Goal: Information Seeking & Learning: Compare options

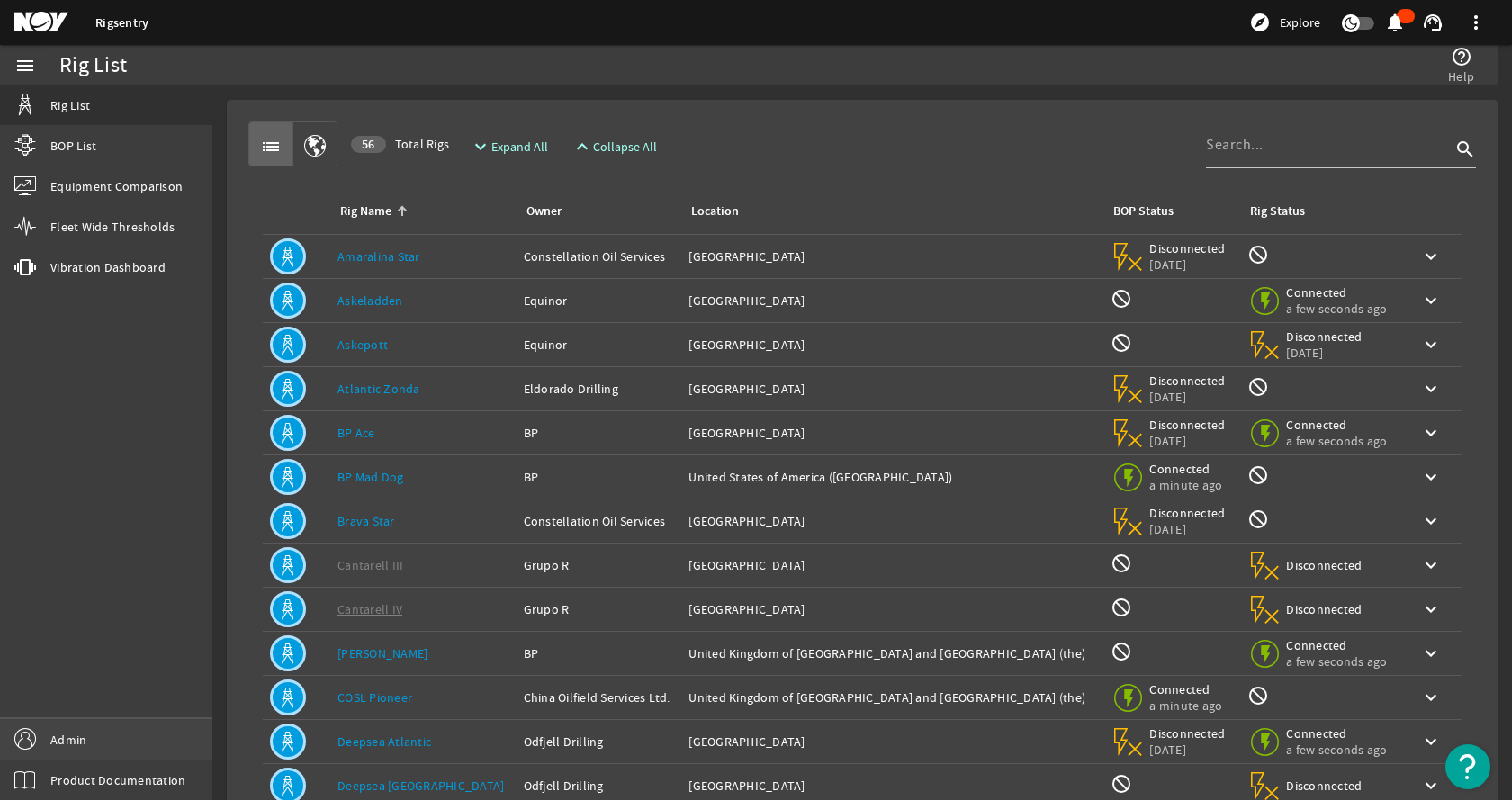
click at [83, 736] on span "Admin" at bounding box center [69, 740] width 36 height 18
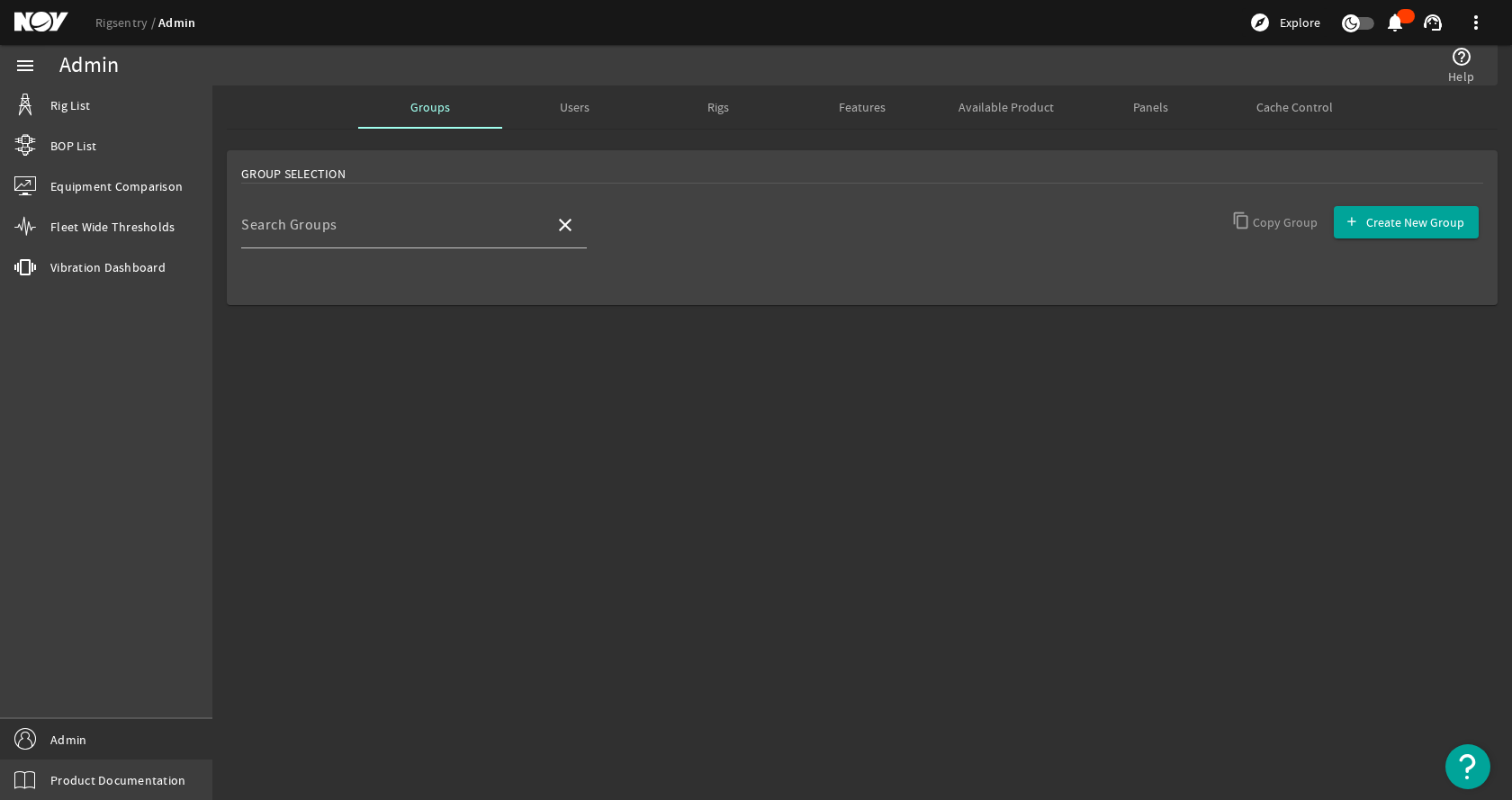
click at [724, 109] on span "Rigs" at bounding box center [718, 107] width 22 height 13
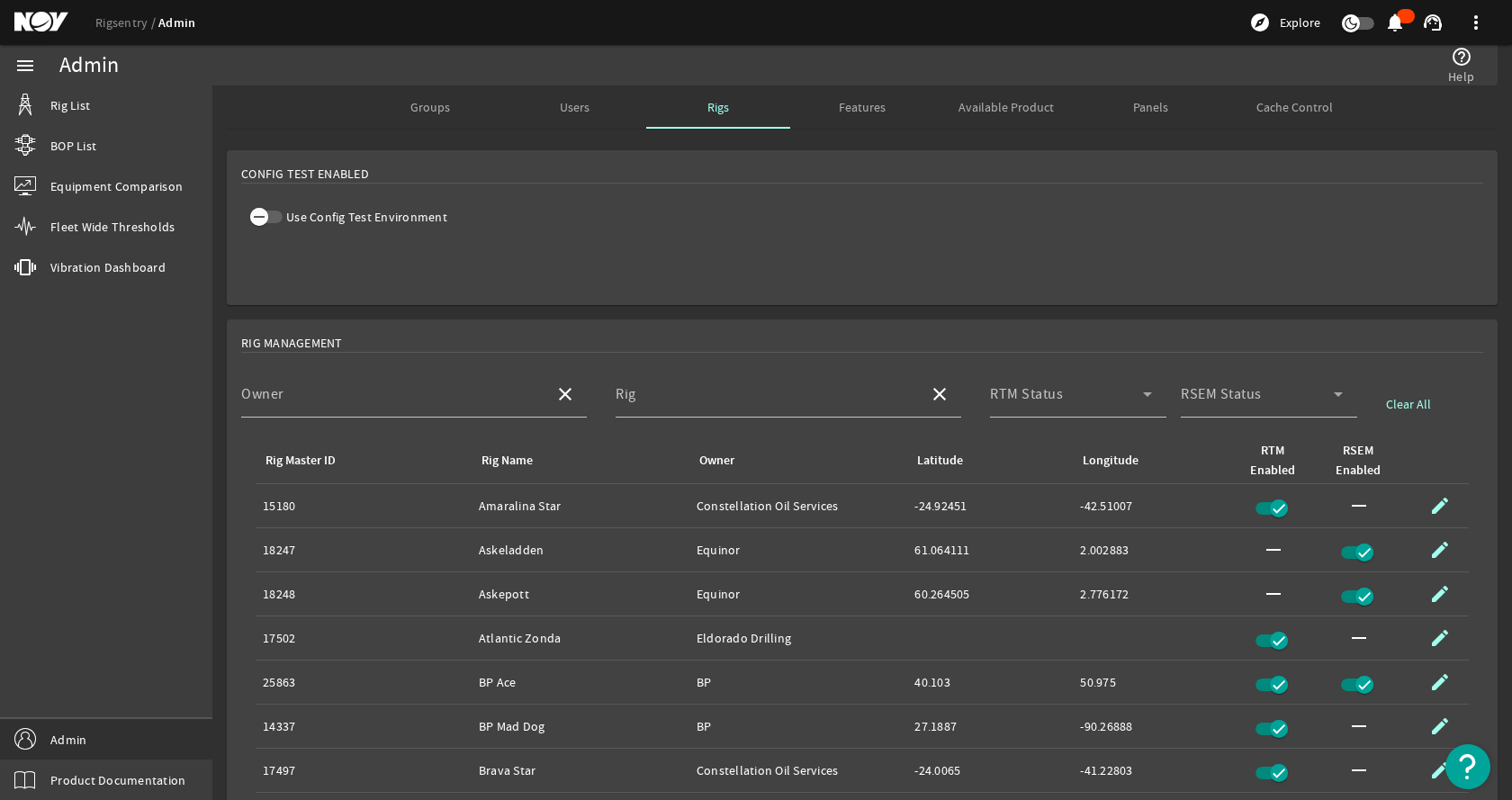
click at [278, 210] on span "button" at bounding box center [266, 216] width 32 height 13
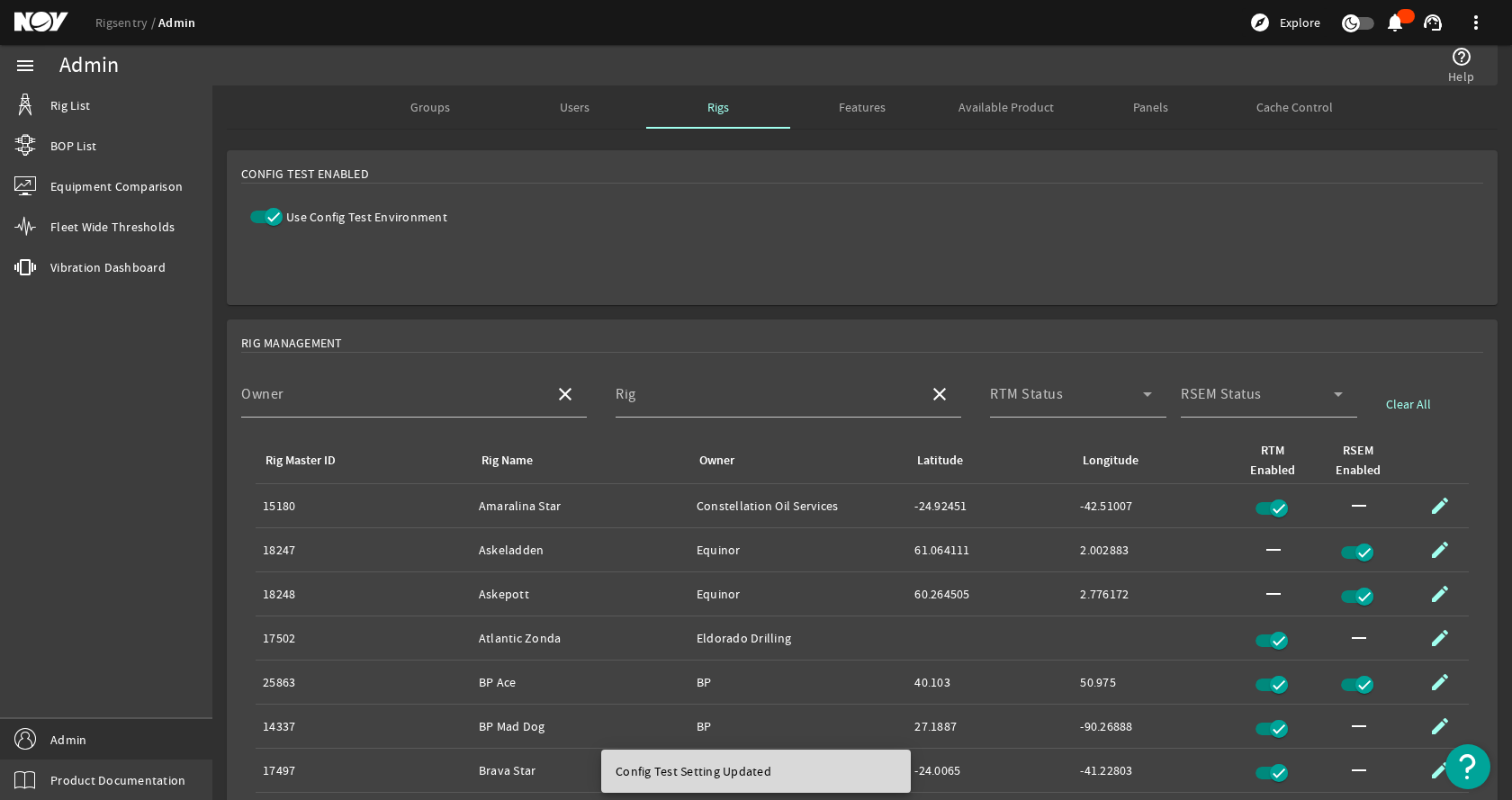
click at [790, 216] on mat-card "Config Test Enabled Use Config Test Environment" at bounding box center [862, 228] width 1271 height 155
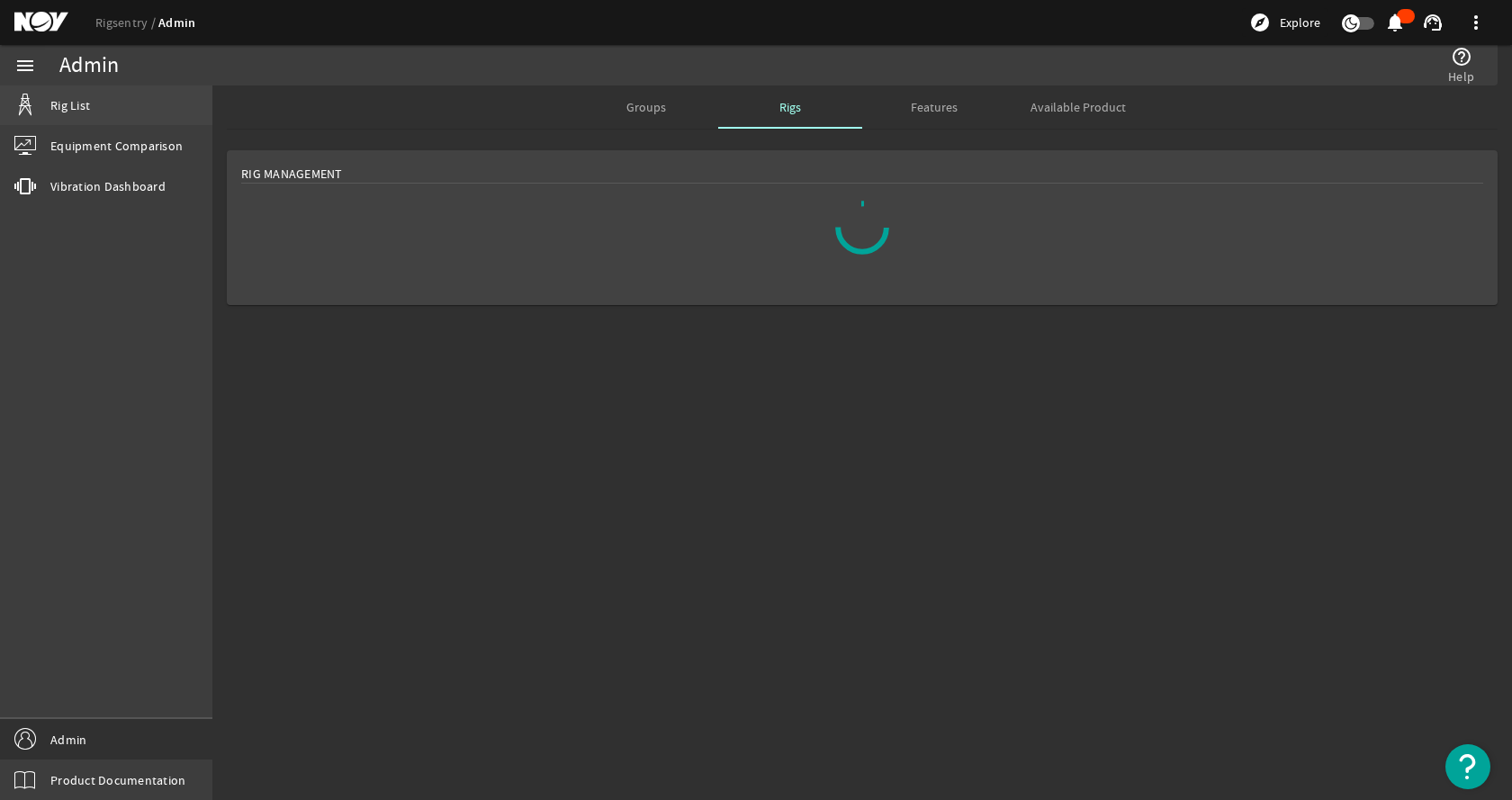
click at [105, 105] on link "Rig List" at bounding box center [106, 106] width 212 height 40
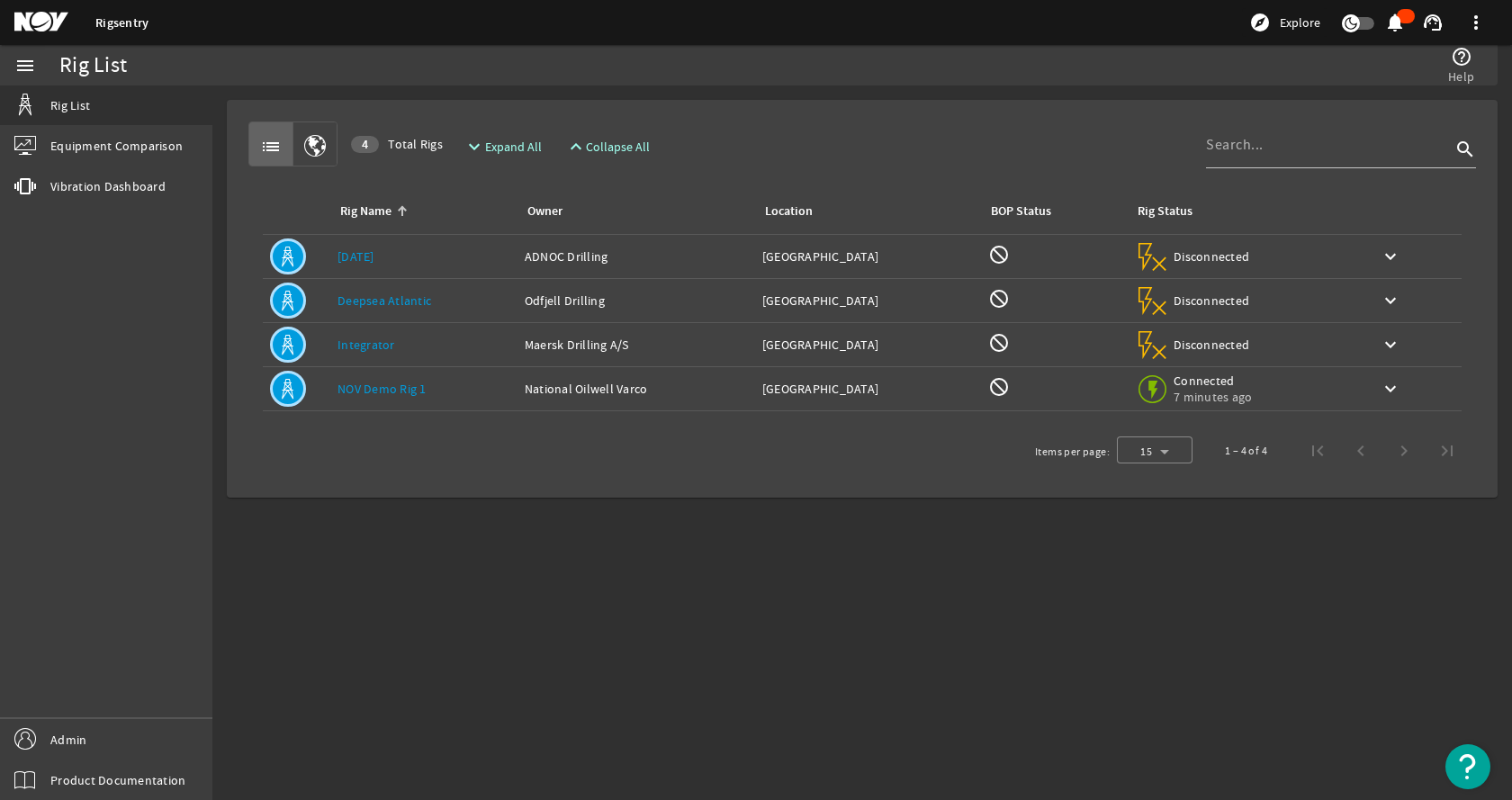
click at [371, 256] on link "[DATE]" at bounding box center [355, 256] width 37 height 16
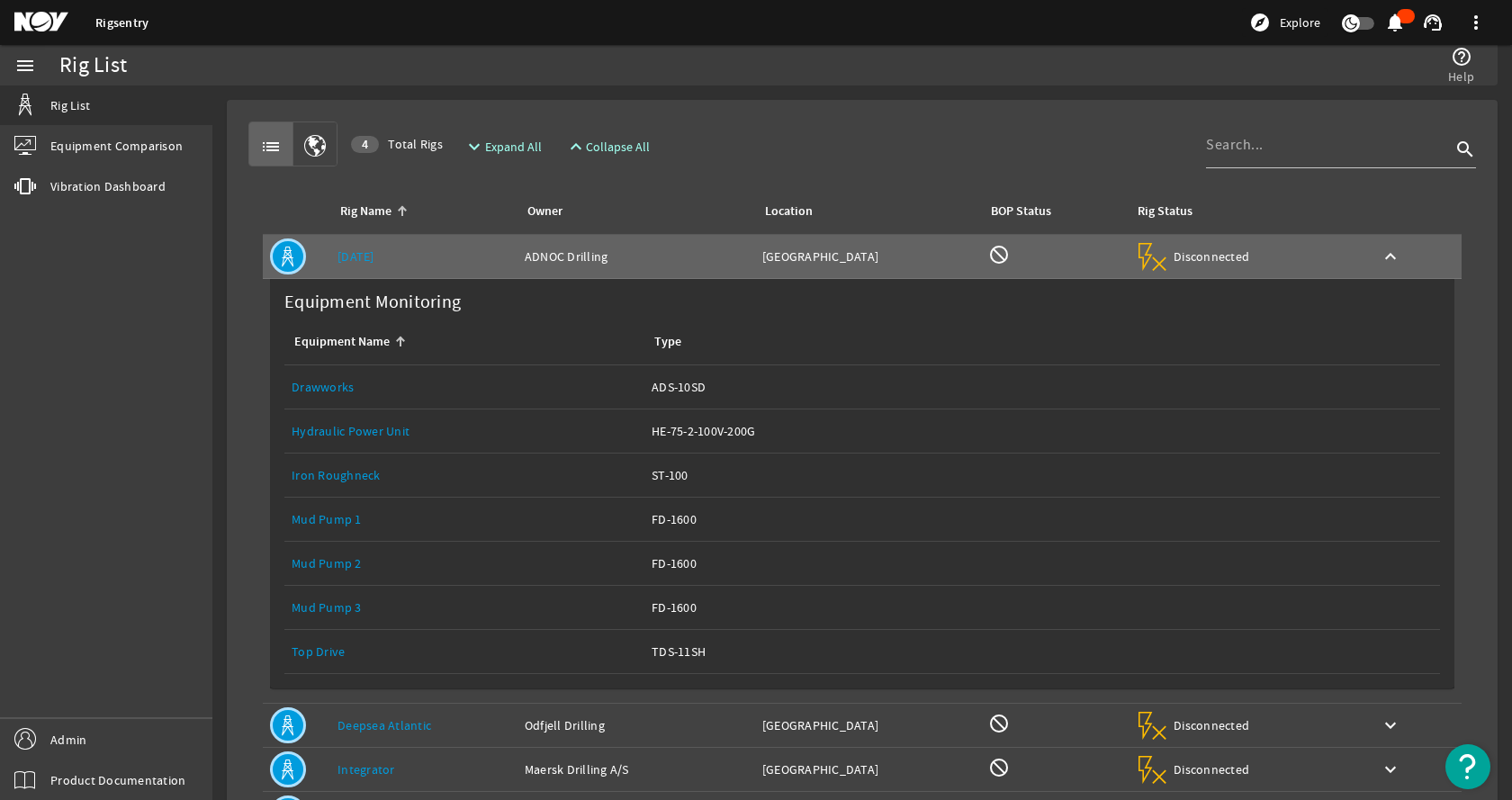
click at [326, 649] on link "Top Drive" at bounding box center [318, 651] width 53 height 16
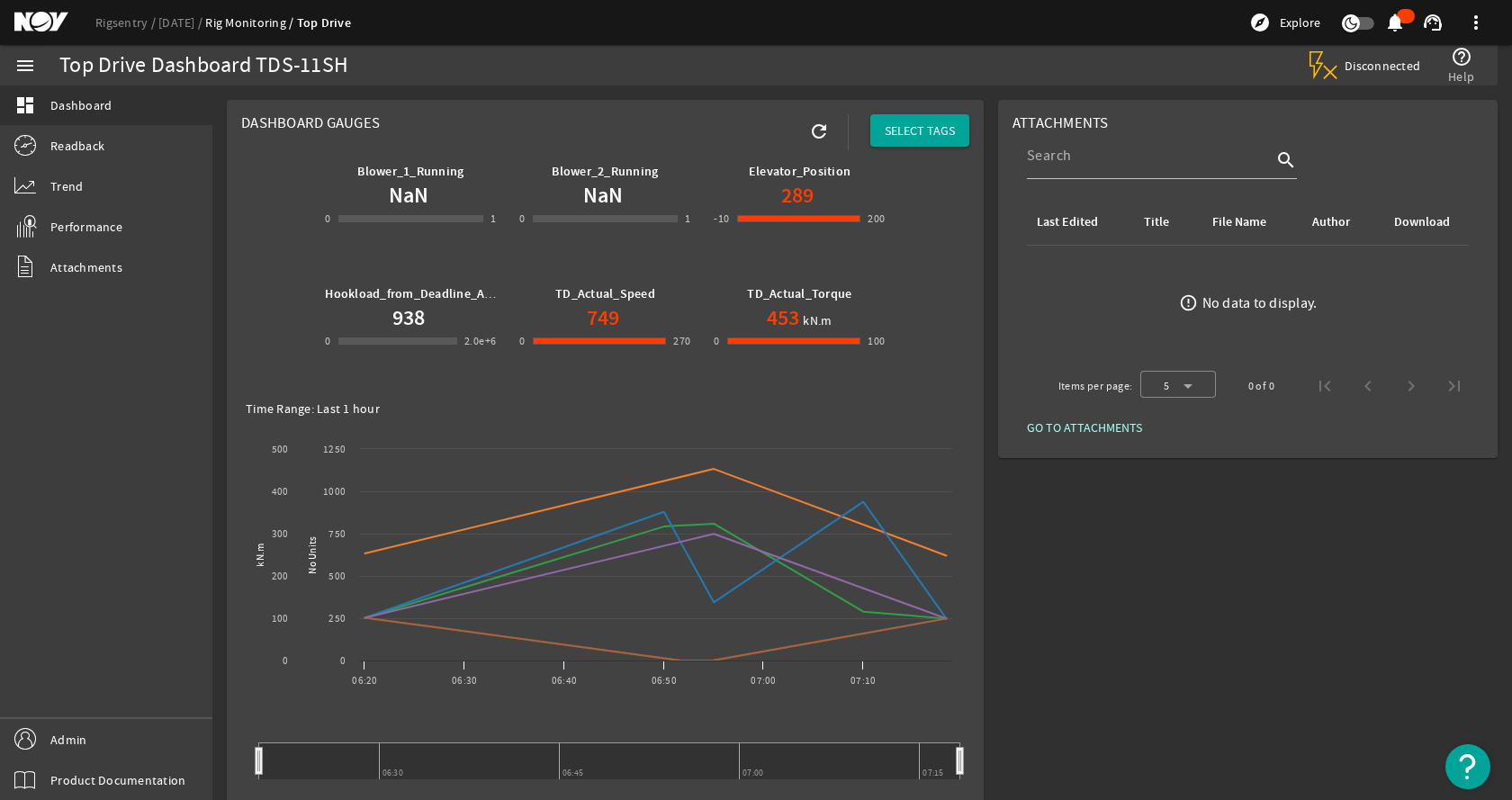
click at [949, 280] on div "Blower_1_Running NaN 0 -1 1 1 Blower_2_Running NaN 0 -1 1 1 Elevator_Position 2…" at bounding box center [604, 272] width 728 height 244
click at [131, 152] on link "Readback" at bounding box center [106, 146] width 212 height 40
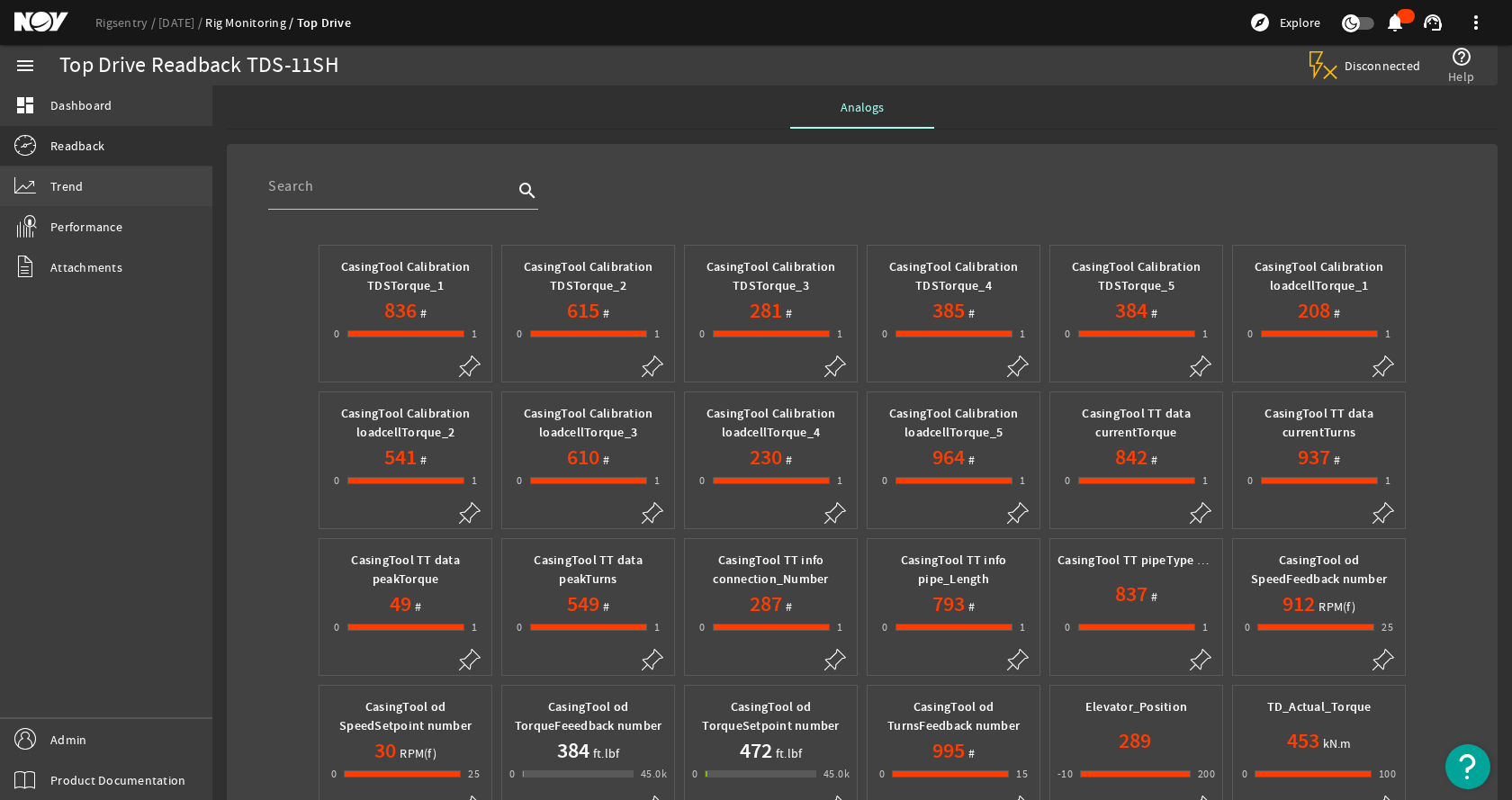
click at [98, 194] on link "Trend" at bounding box center [106, 187] width 212 height 40
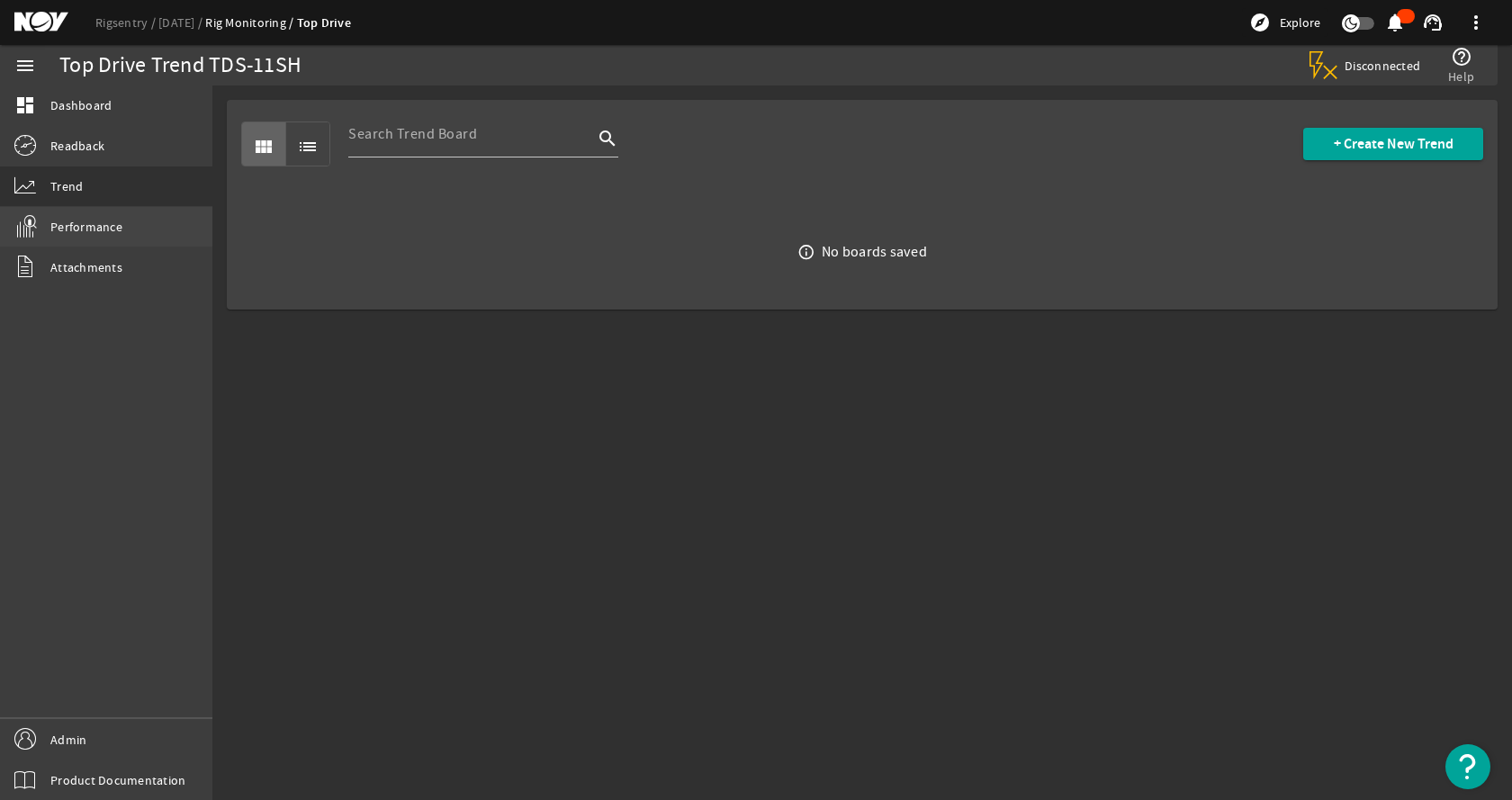
click at [92, 226] on span "Performance" at bounding box center [87, 226] width 72 height 18
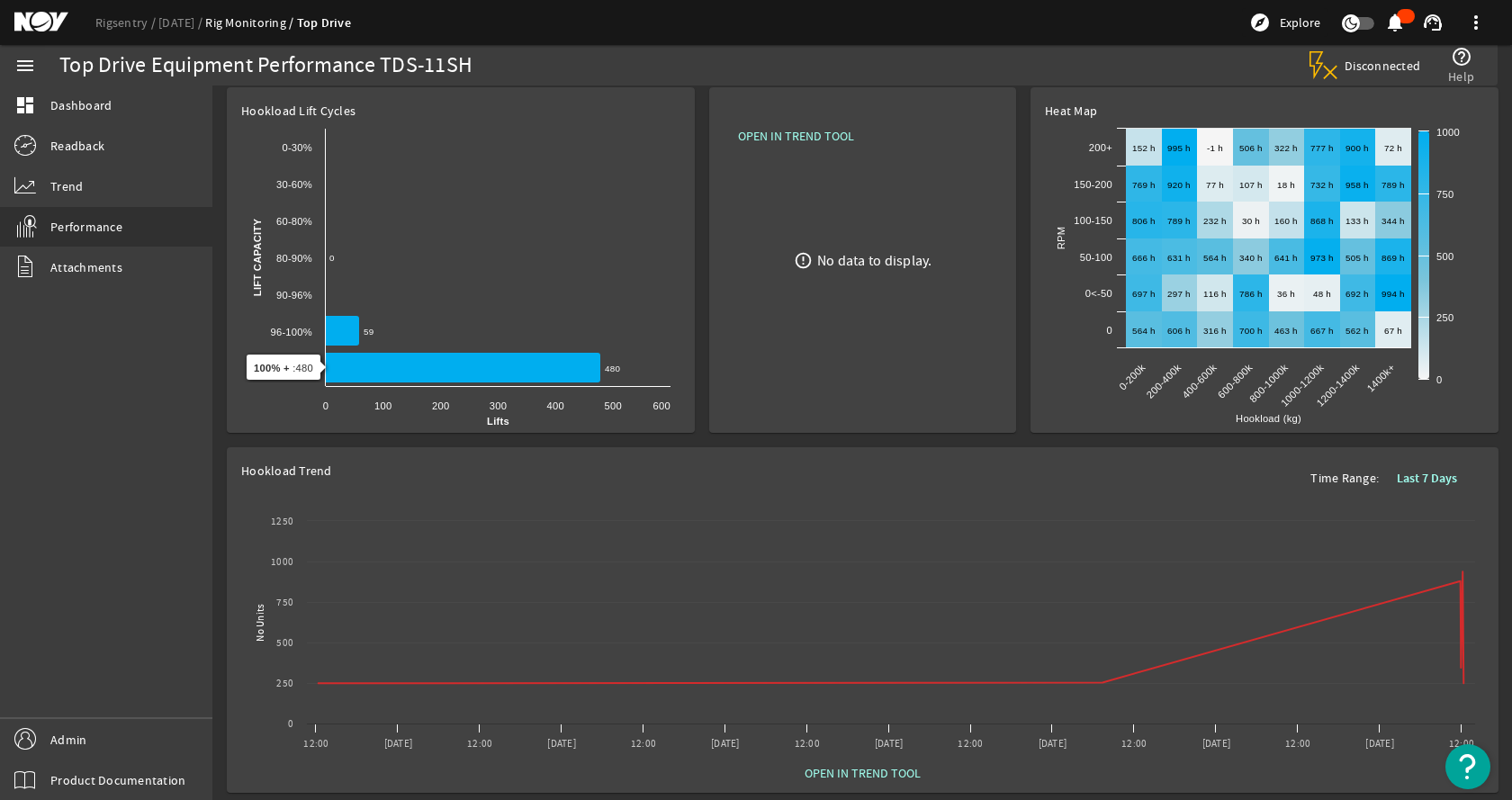
scroll to position [523, 0]
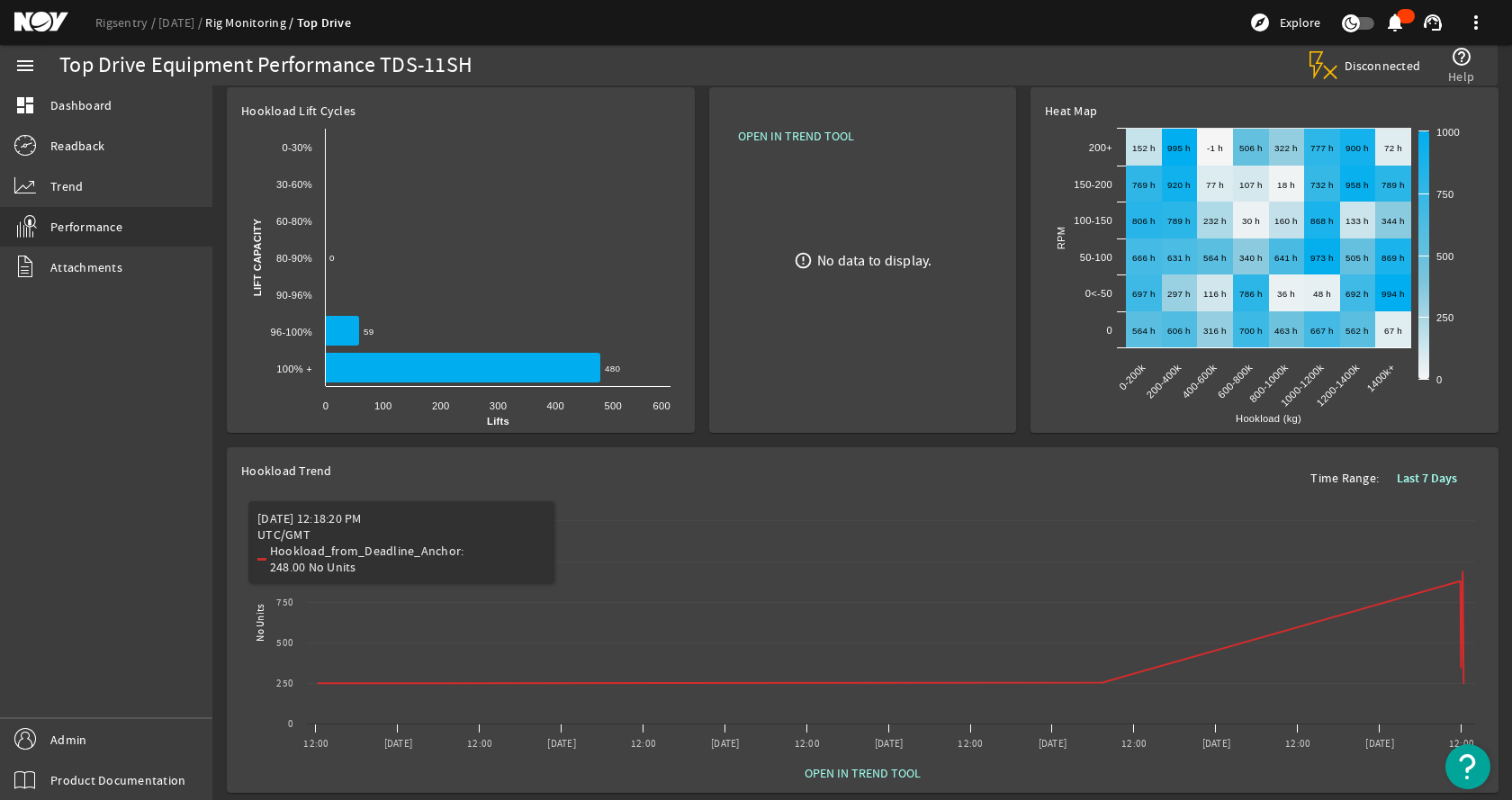
click at [230, 565] on mat-card "Hookload Trend Time Range: Last 7 Days Created with Highcharts 11.1.0 No Units …" at bounding box center [862, 620] width 1272 height 345
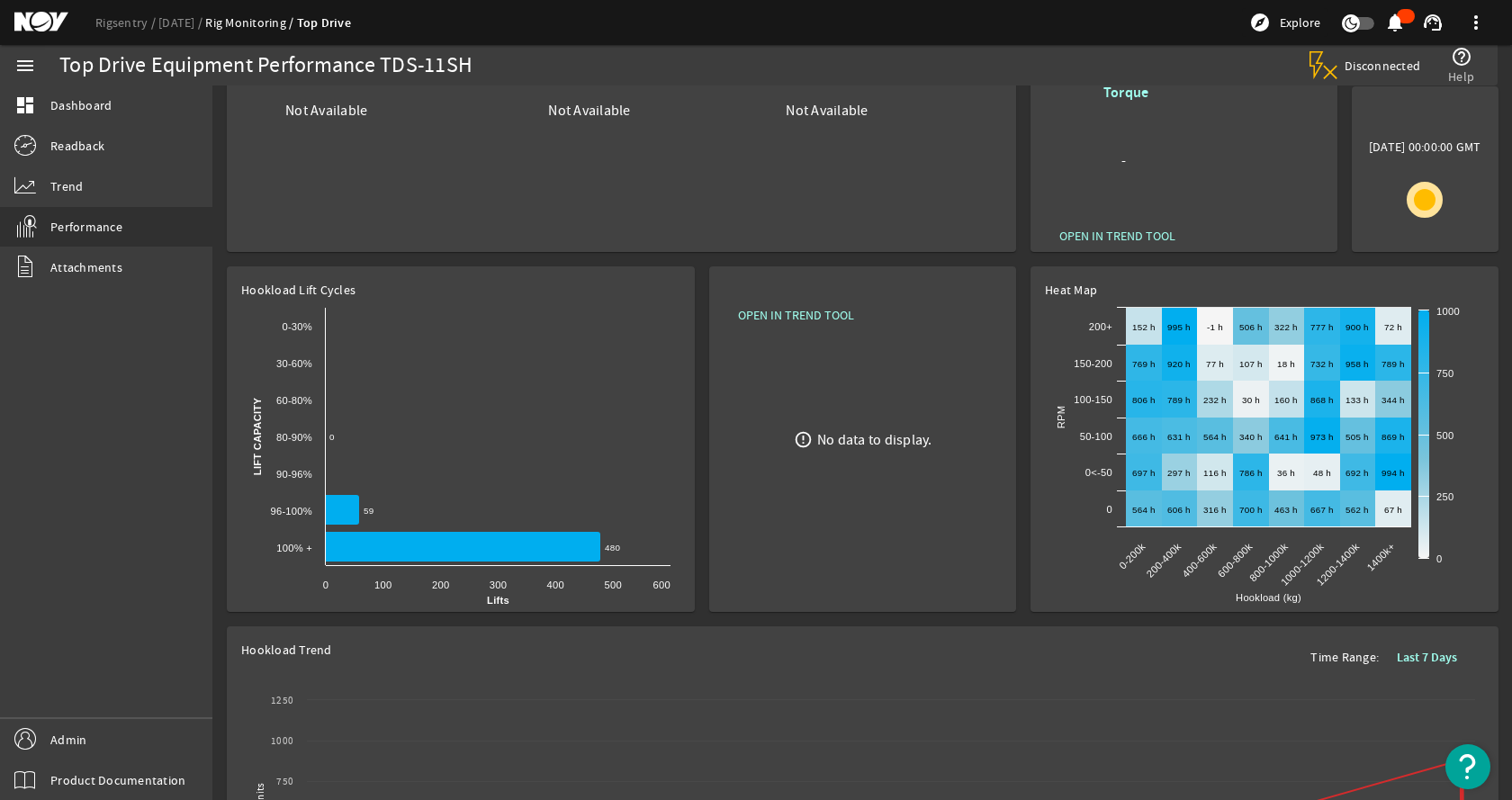
scroll to position [343, 0]
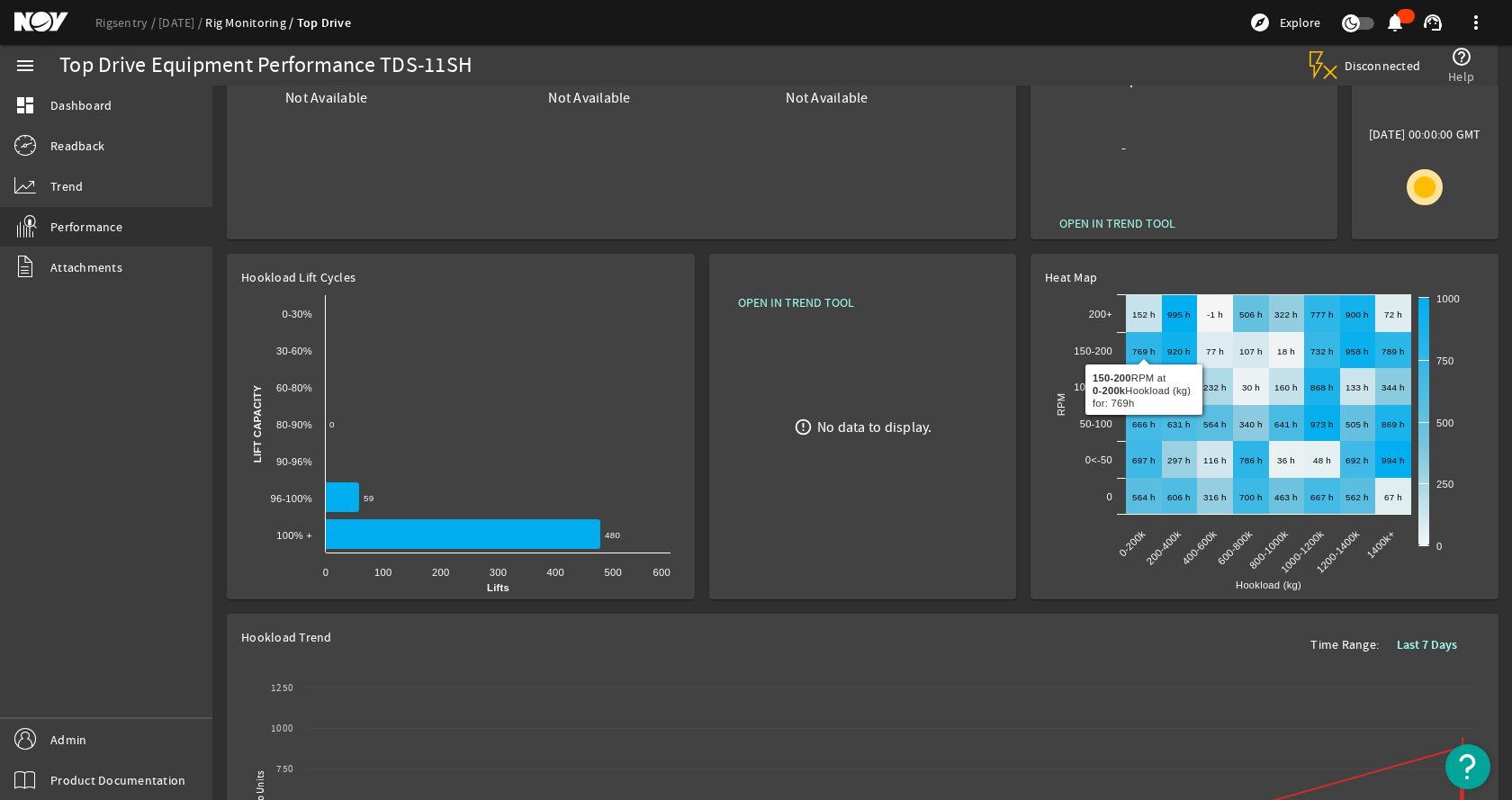
click at [1043, 384] on mat-card "Heat Map Created with Highcharts 11.1.0 Hookload (kg) RPM 564 h ​ 564 h 697 h ​…" at bounding box center [1264, 426] width 468 height 345
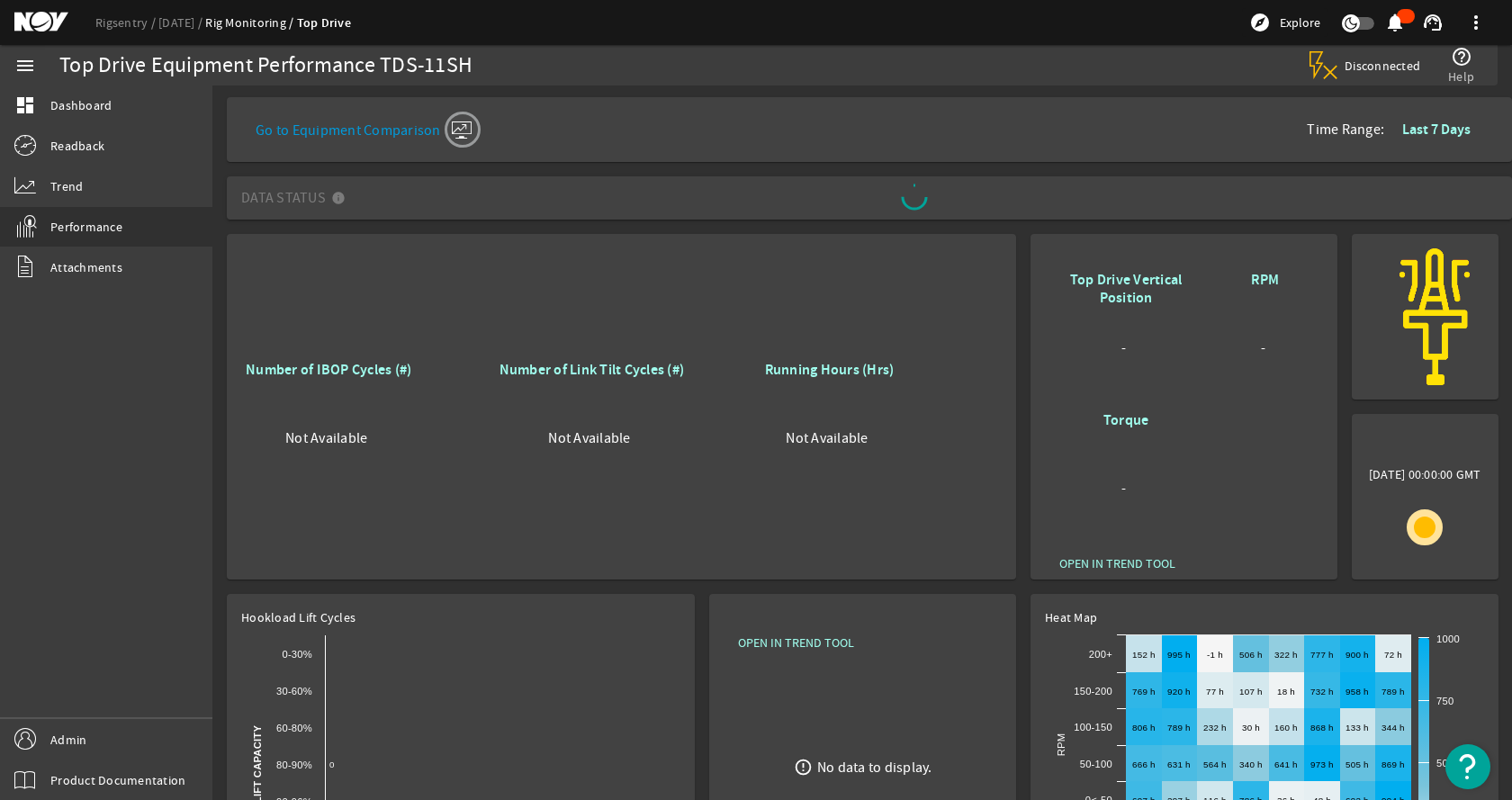
scroll to position [0, 0]
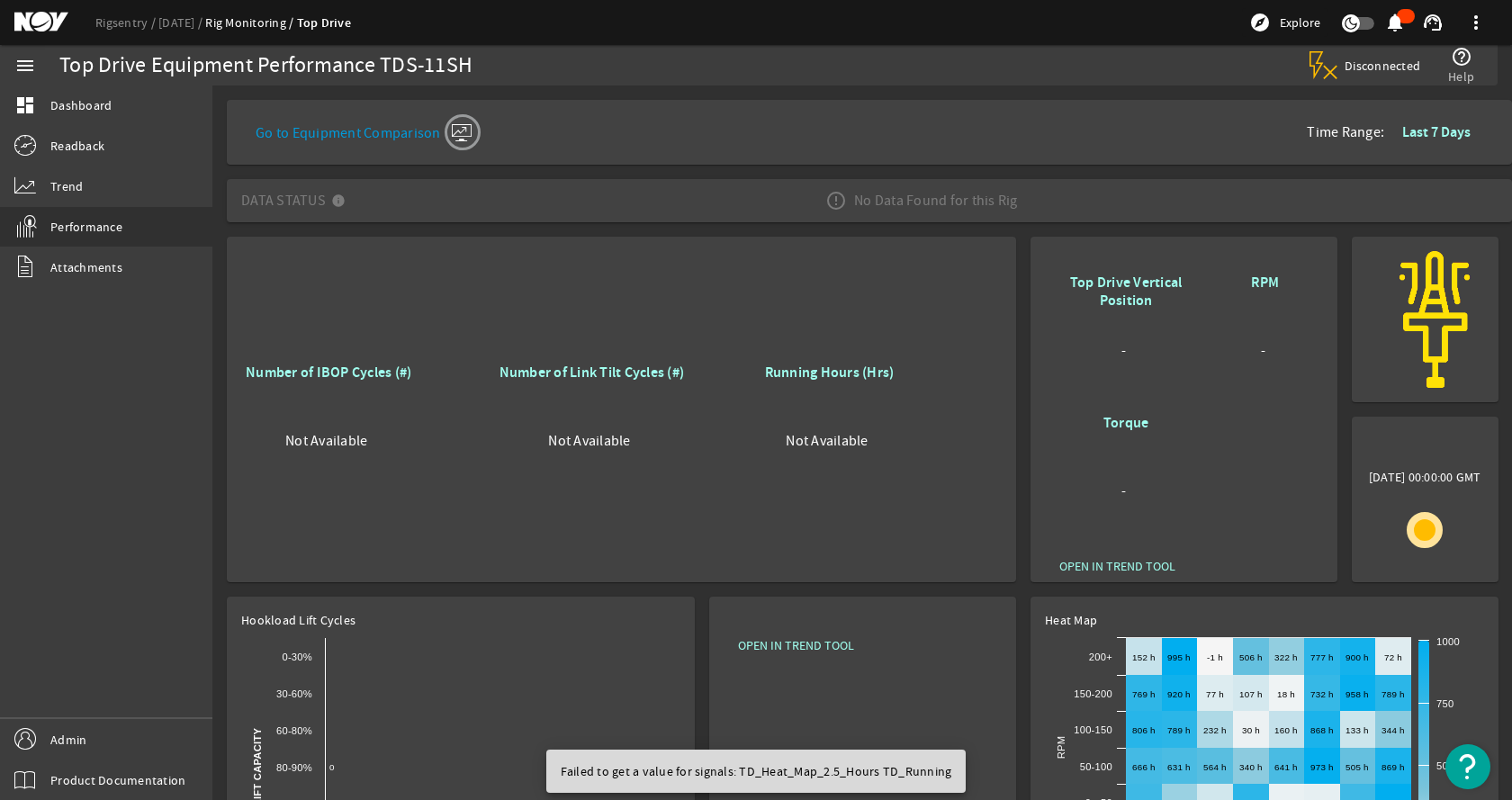
click at [422, 133] on link "Go to Equipment Comparison" at bounding box center [365, 129] width 221 height 36
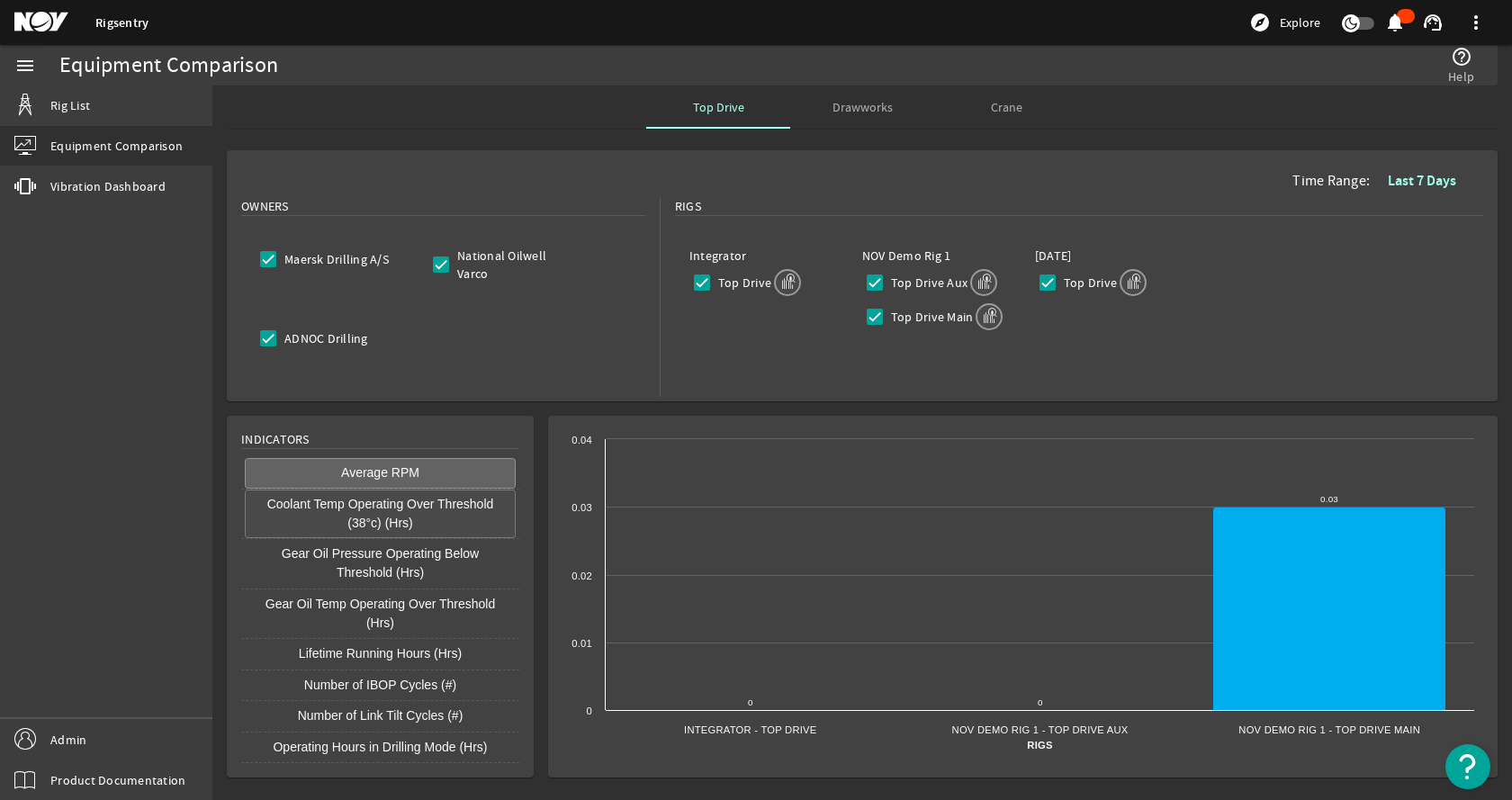
click at [423, 516] on button "Coolant Temp Operating Over Threshold (38°c) (Hrs)" at bounding box center [380, 514] width 271 height 50
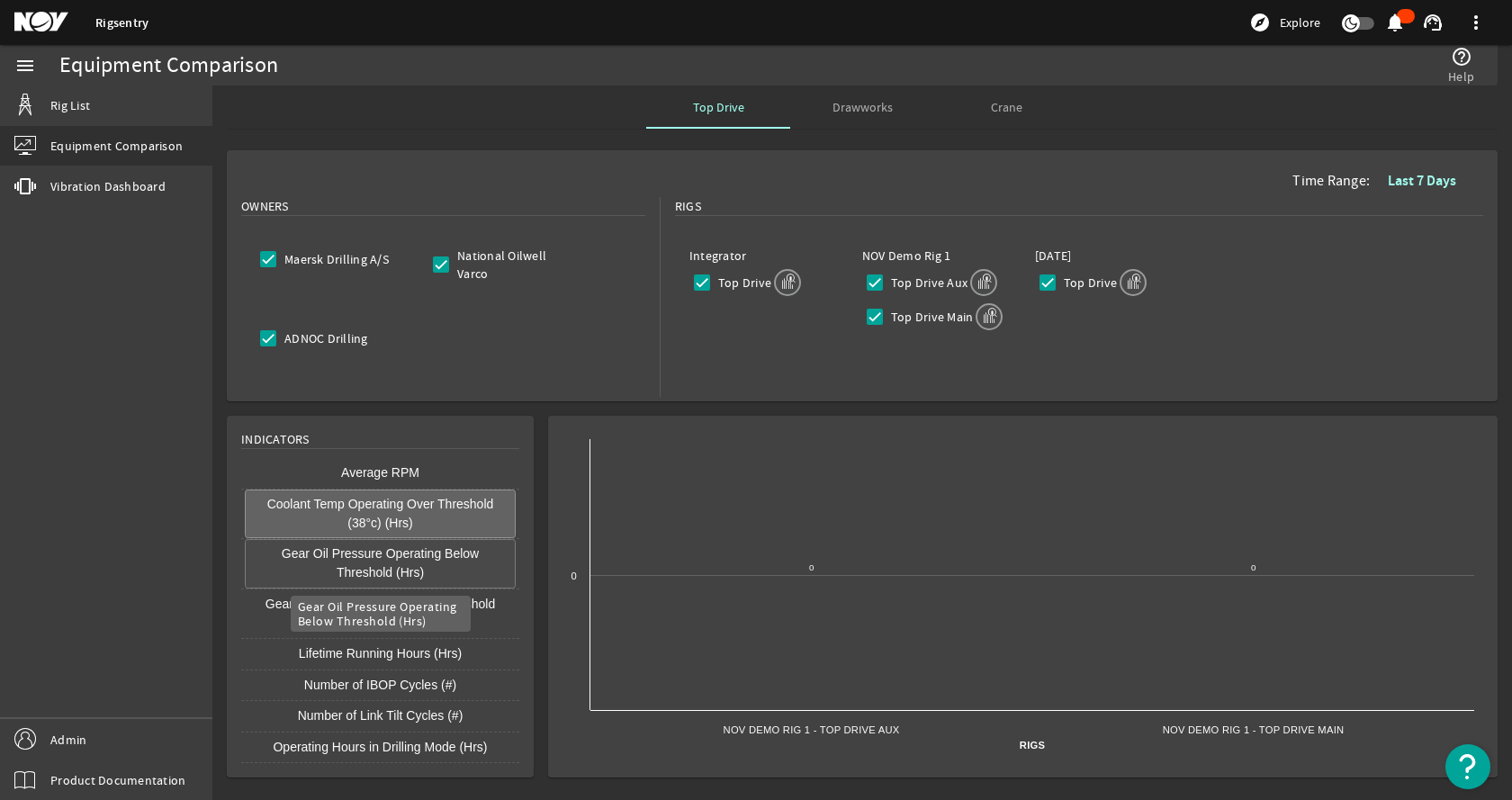
click at [412, 555] on button "Gear Oil Pressure Operating Below Threshold (Hrs)" at bounding box center [380, 564] width 271 height 50
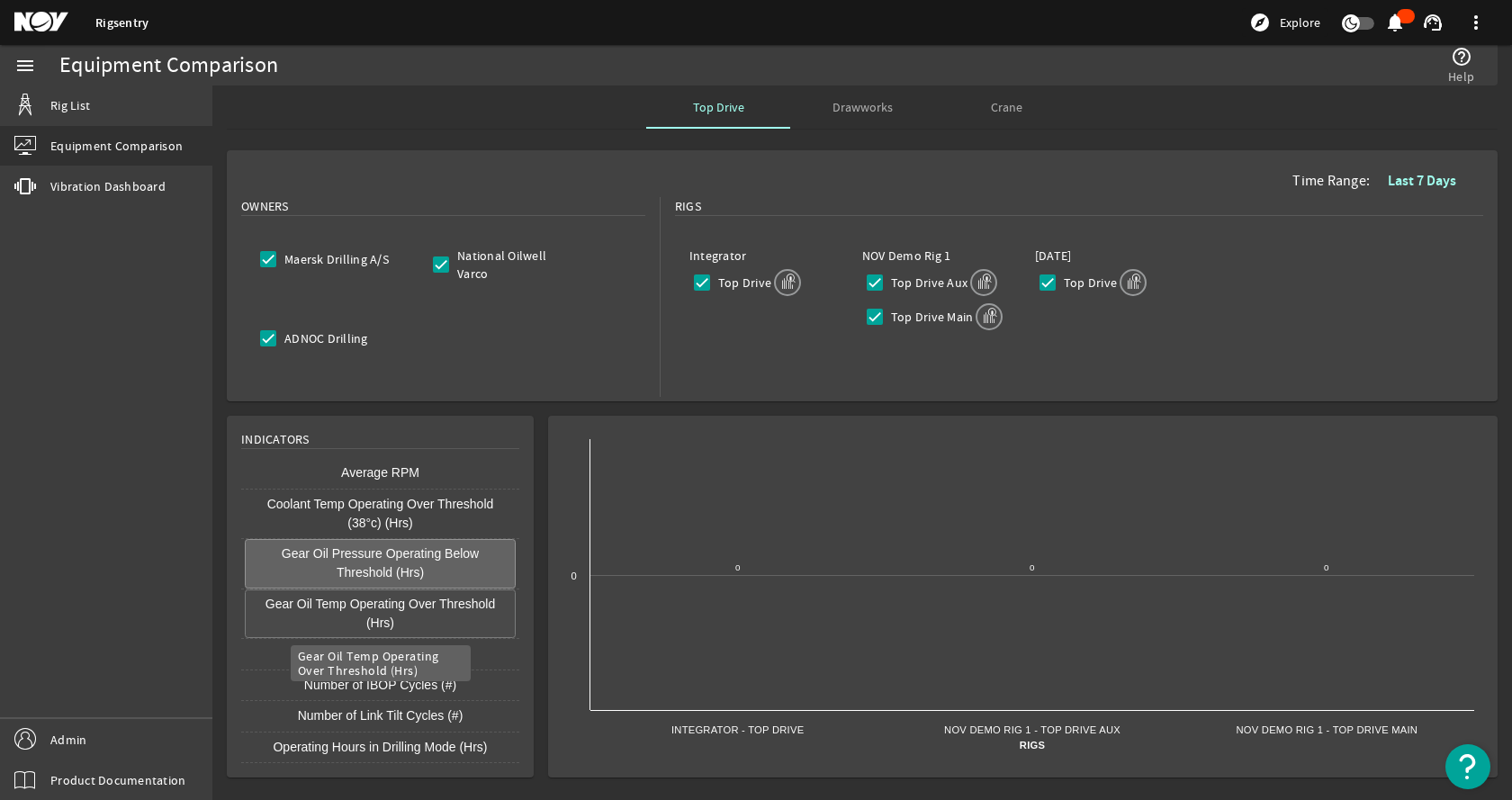
click at [420, 606] on button "Gear Oil Temp Operating Over Threshold (Hrs)" at bounding box center [380, 614] width 271 height 50
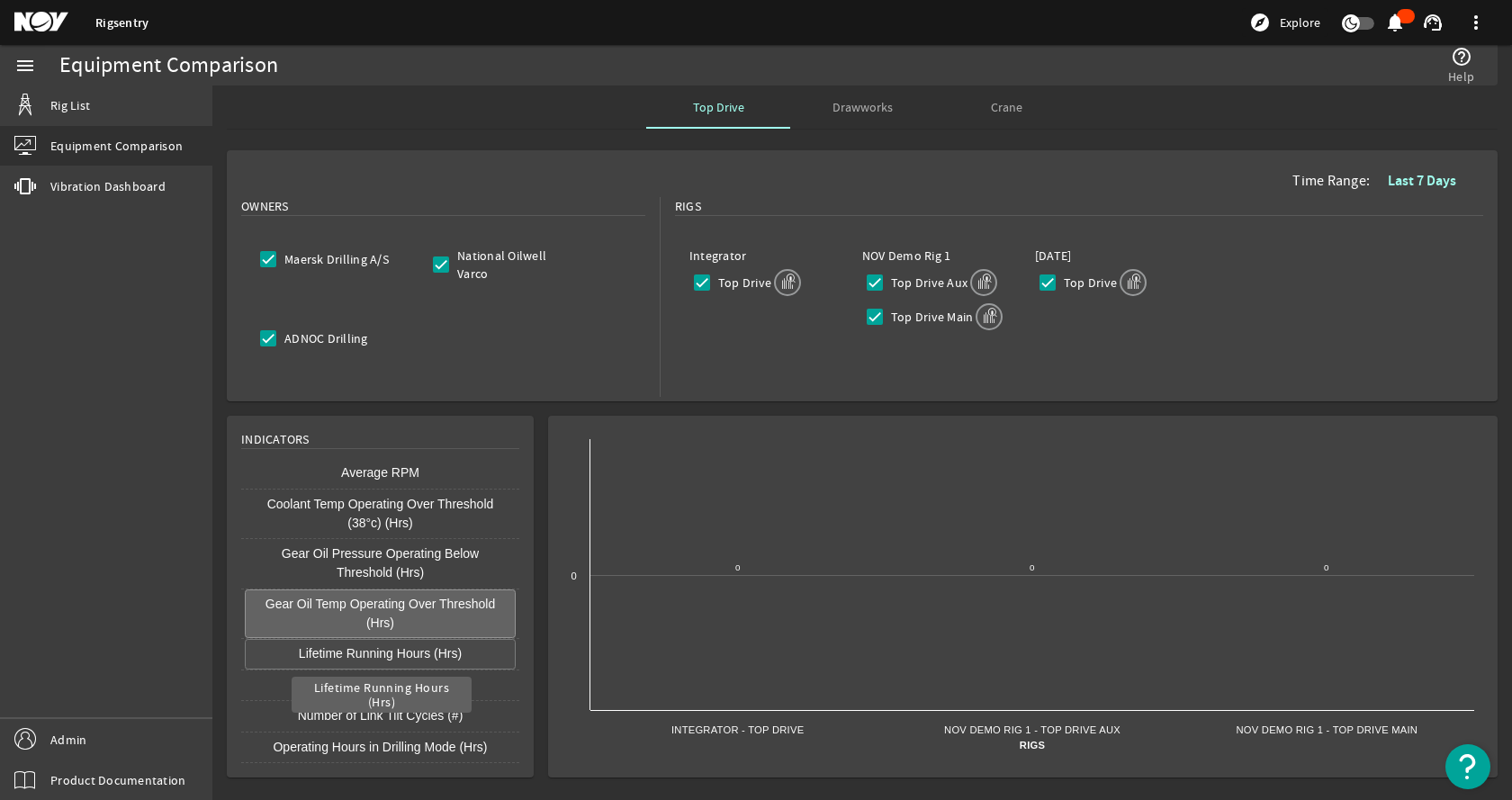
click at [392, 651] on button "Lifetime Running Hours (Hrs)" at bounding box center [380, 654] width 271 height 31
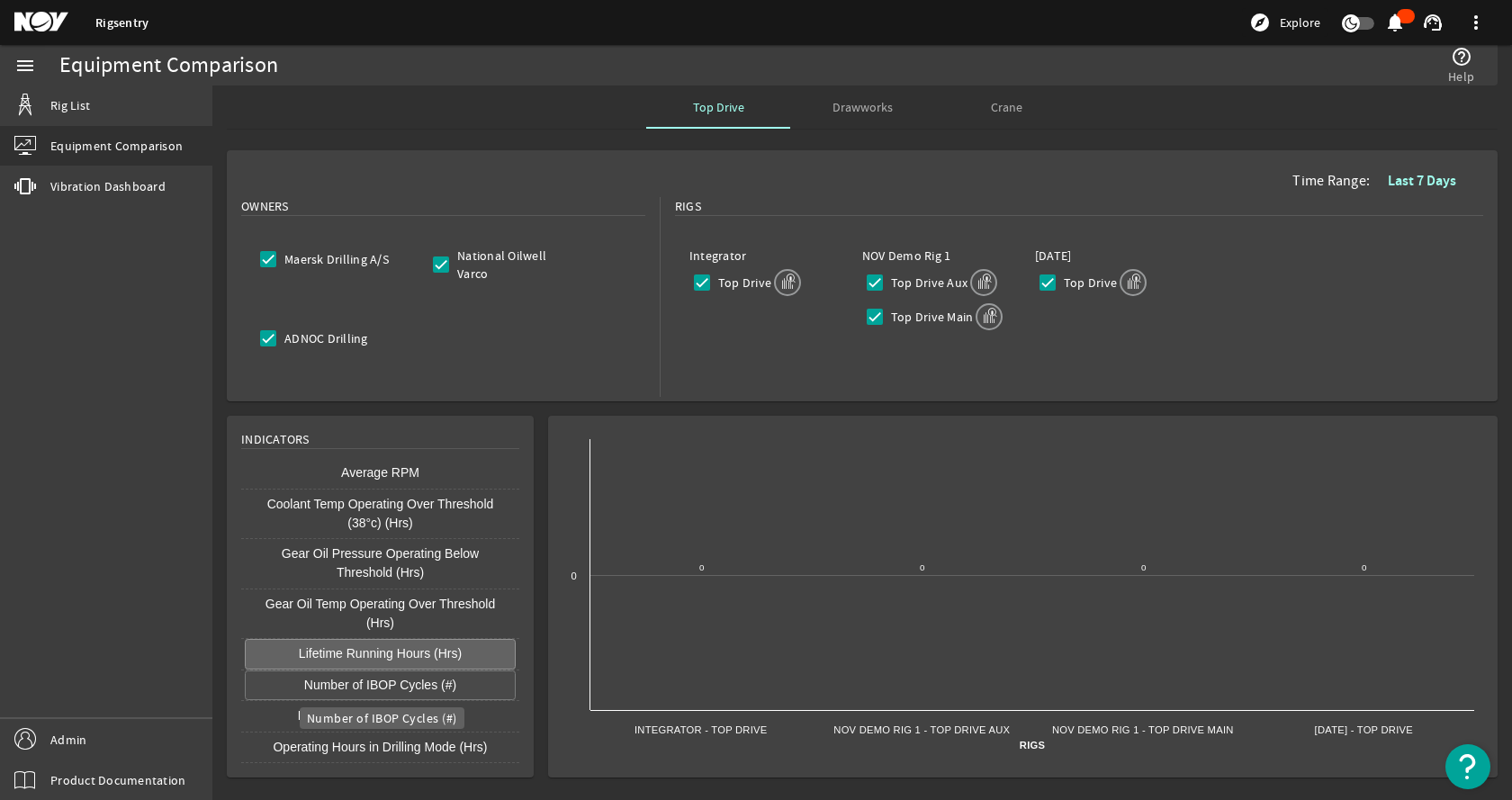
click at [378, 676] on button "Number of IBOP Cycles (#)" at bounding box center [380, 685] width 271 height 31
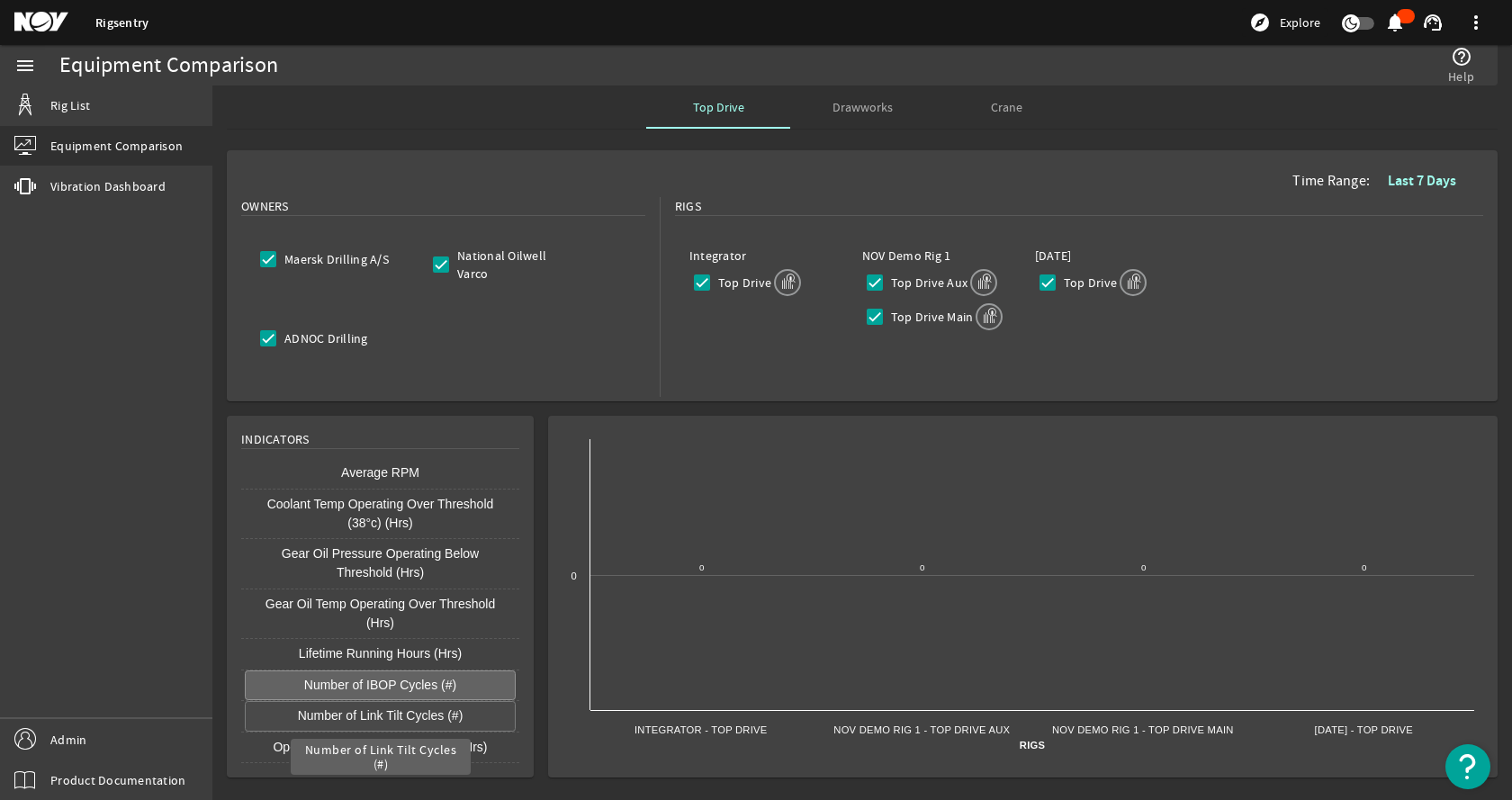
click at [363, 710] on button "Number of Link Tilt Cycles (#)" at bounding box center [380, 716] width 271 height 31
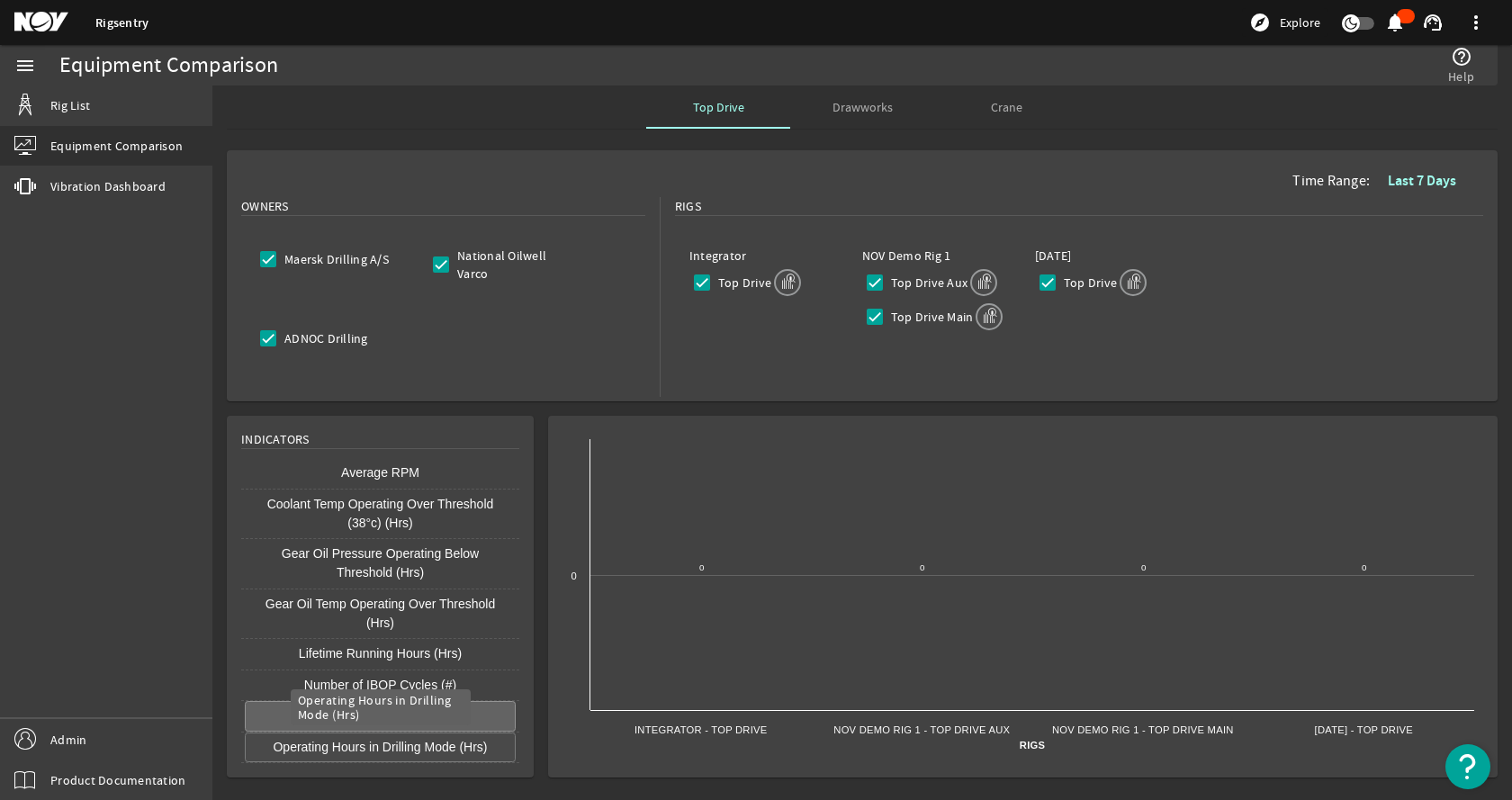
click at [364, 750] on button "Operating Hours in Drilling Mode (Hrs)" at bounding box center [380, 748] width 271 height 31
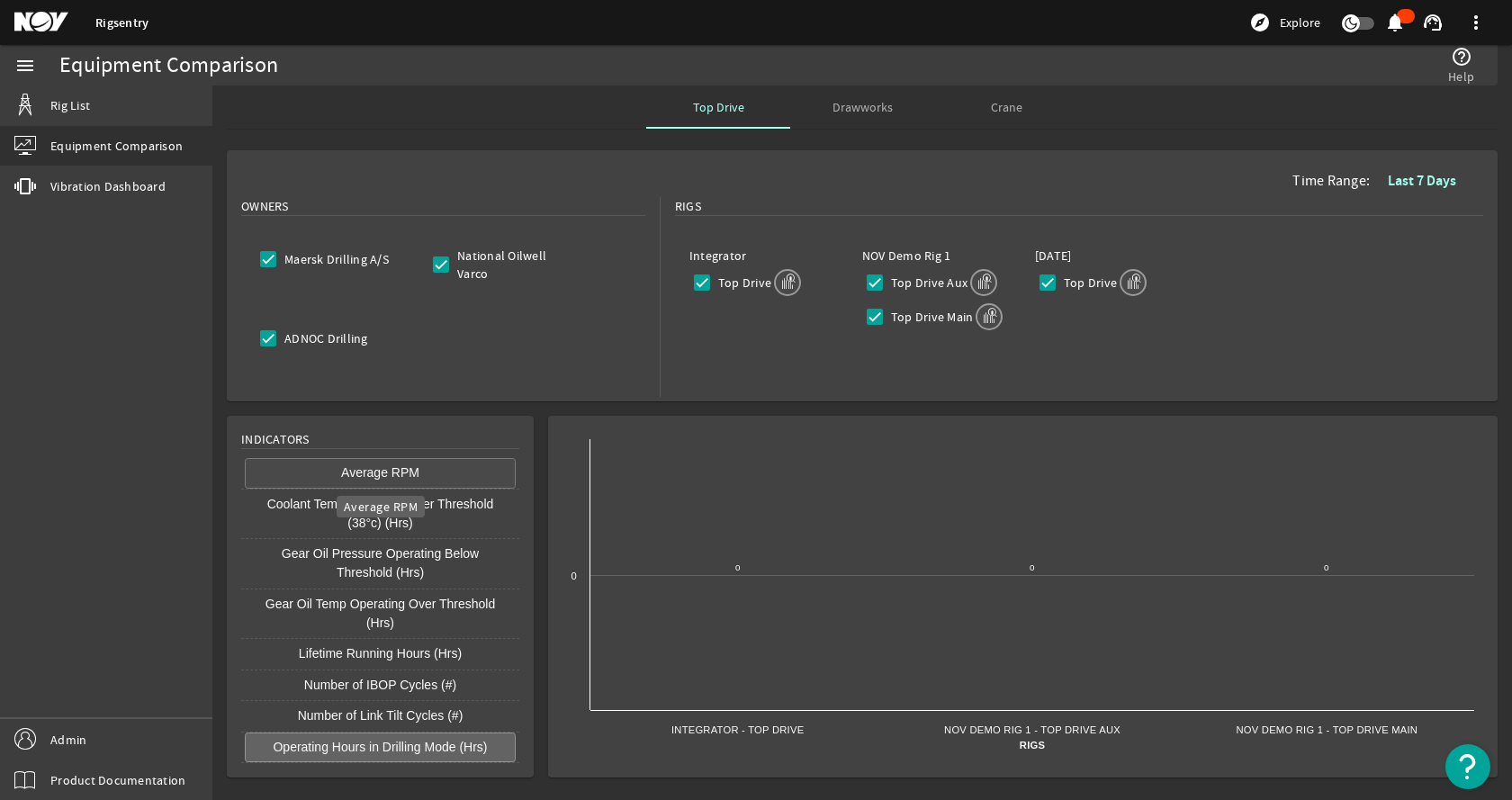
click at [416, 473] on button "Average RPM" at bounding box center [380, 474] width 271 height 31
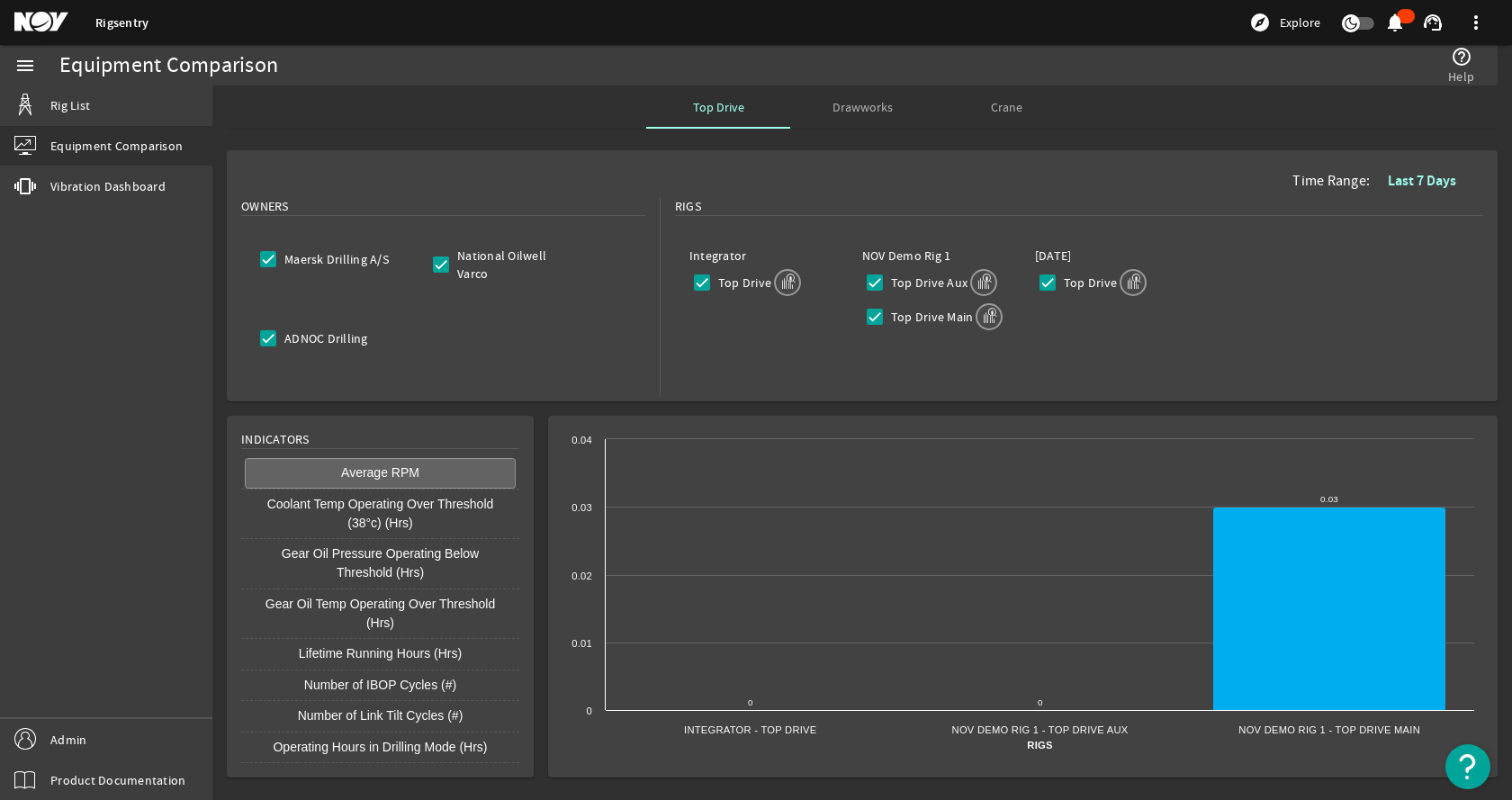
click at [540, 452] on rigsentry-mat-card "Indicators Average RPM Coolant Temp Operating Over Threshold (38°c) (Hrs) Gear …" at bounding box center [380, 596] width 321 height 376
click at [96, 89] on link "Rig List" at bounding box center [106, 106] width 212 height 40
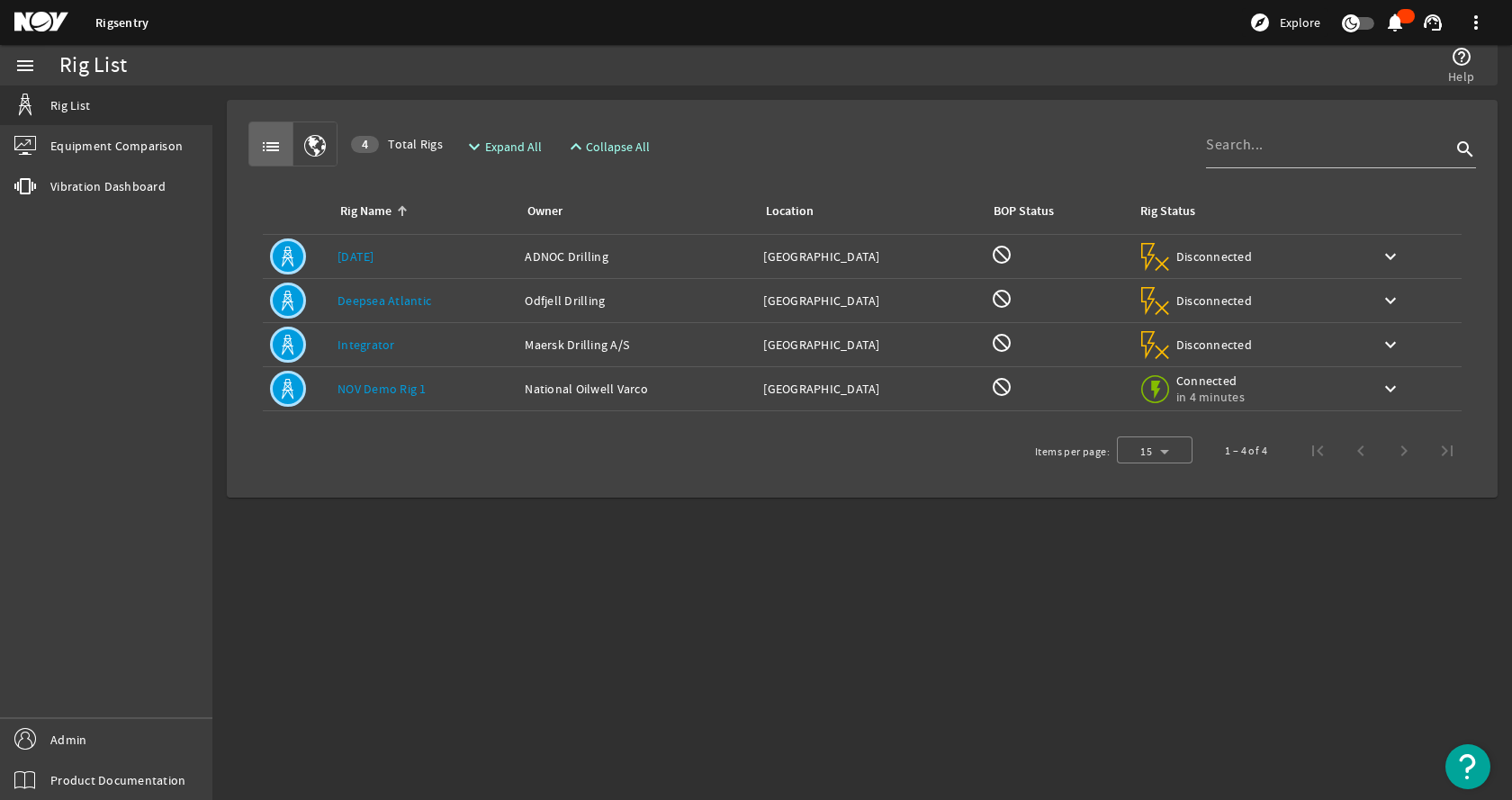
click at [399, 673] on mat-sidenav-content "Rig List help_outline Help list 4 Total Rigs expand_more Expand All expand_less…" at bounding box center [862, 443] width 1300 height 714
click at [375, 648] on mat-sidenav-content "Rig List help_outline Help list 4 Total Rigs expand_more Expand All expand_less…" at bounding box center [862, 443] width 1300 height 714
